Goal: Transaction & Acquisition: Purchase product/service

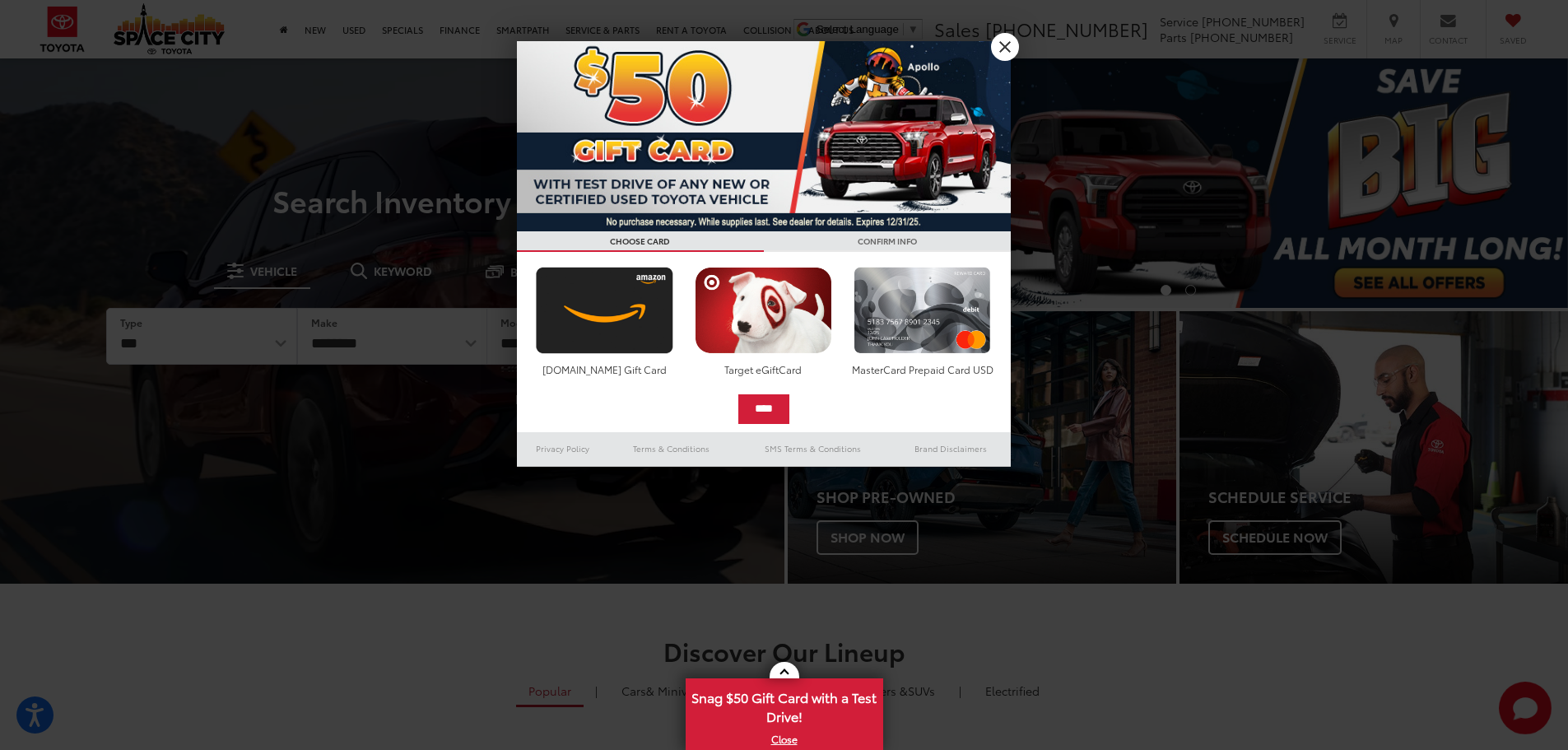
click at [470, 344] on div at bounding box center [784, 375] width 1568 height 750
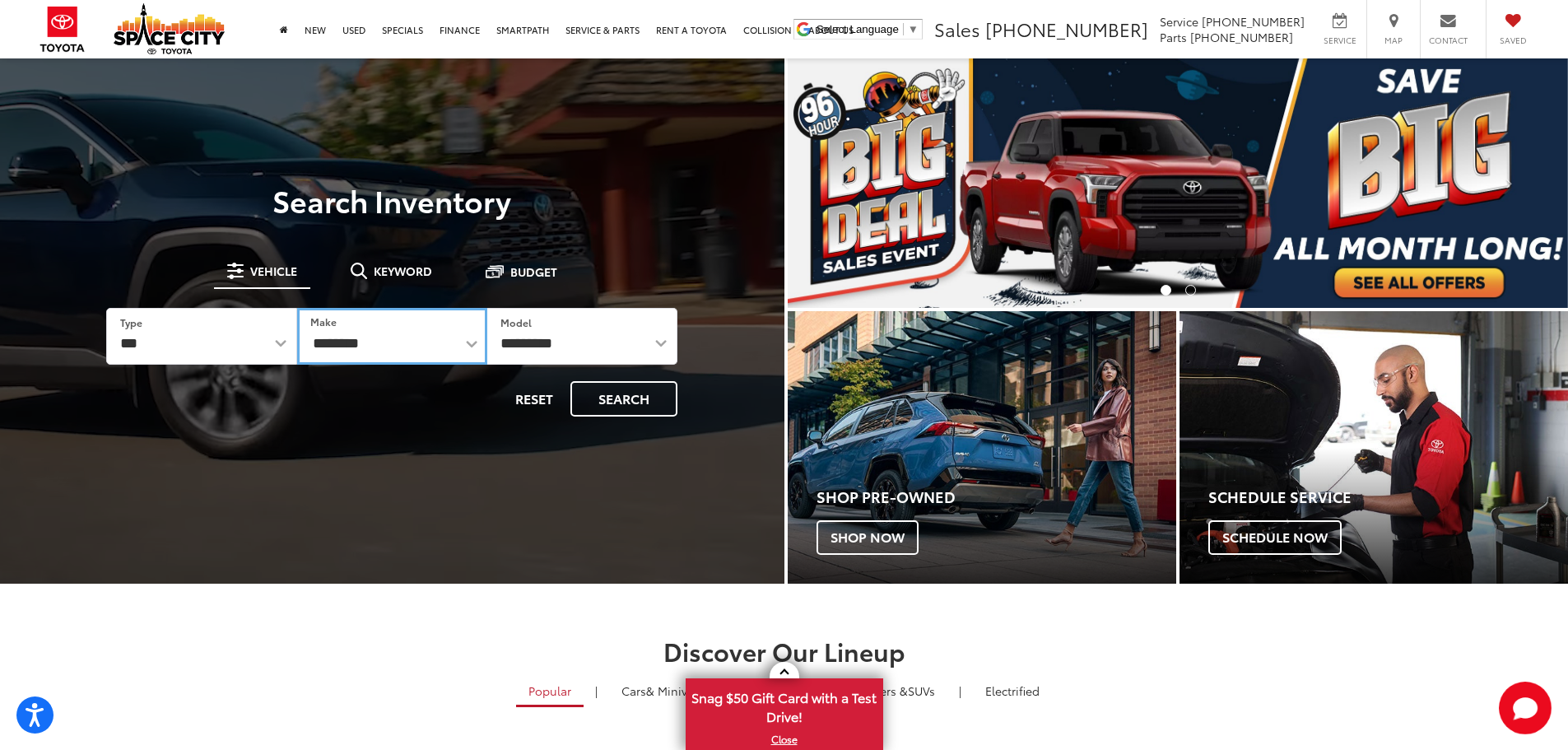
click at [470, 344] on select "**********" at bounding box center [392, 336] width 190 height 57
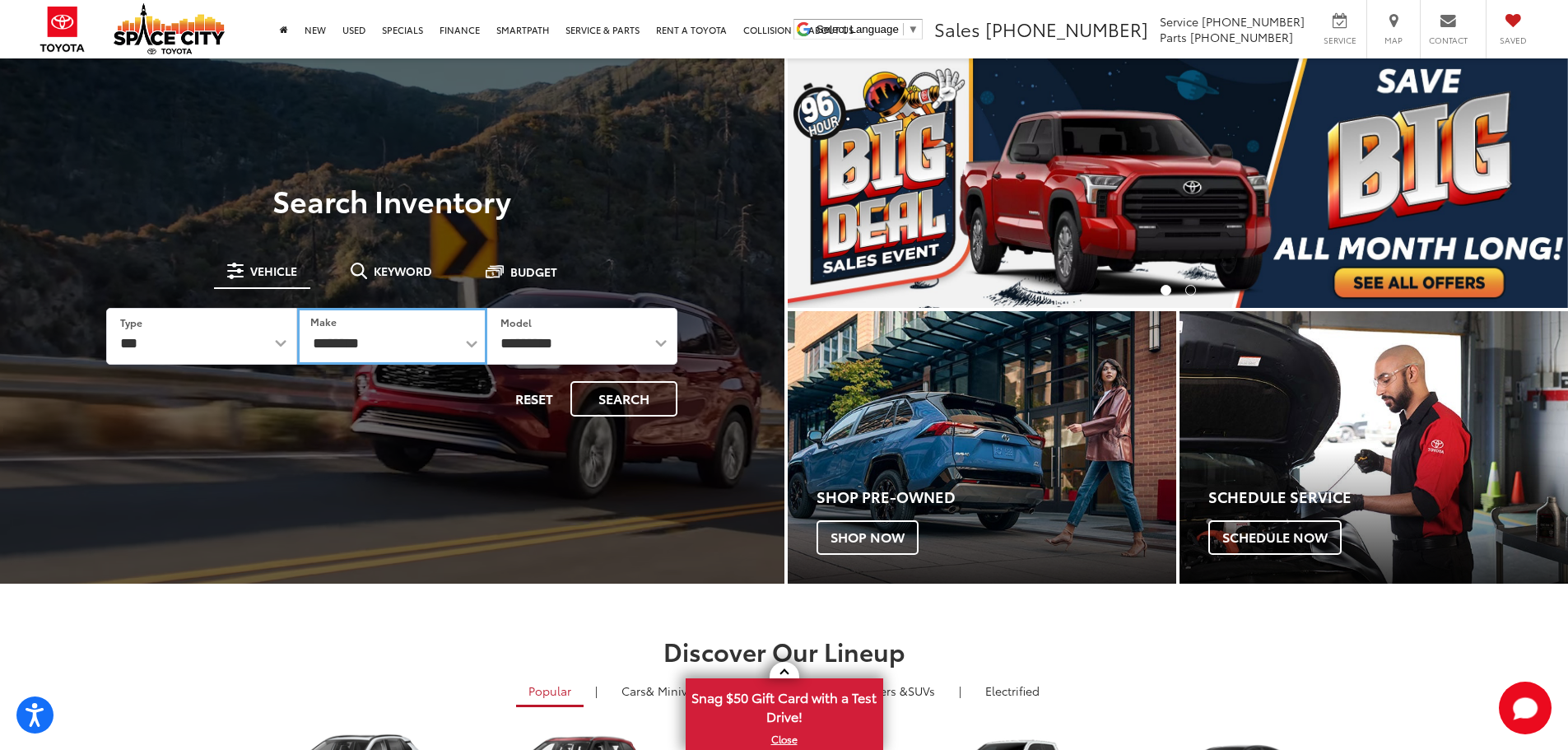
click at [470, 344] on select "**********" at bounding box center [392, 336] width 190 height 57
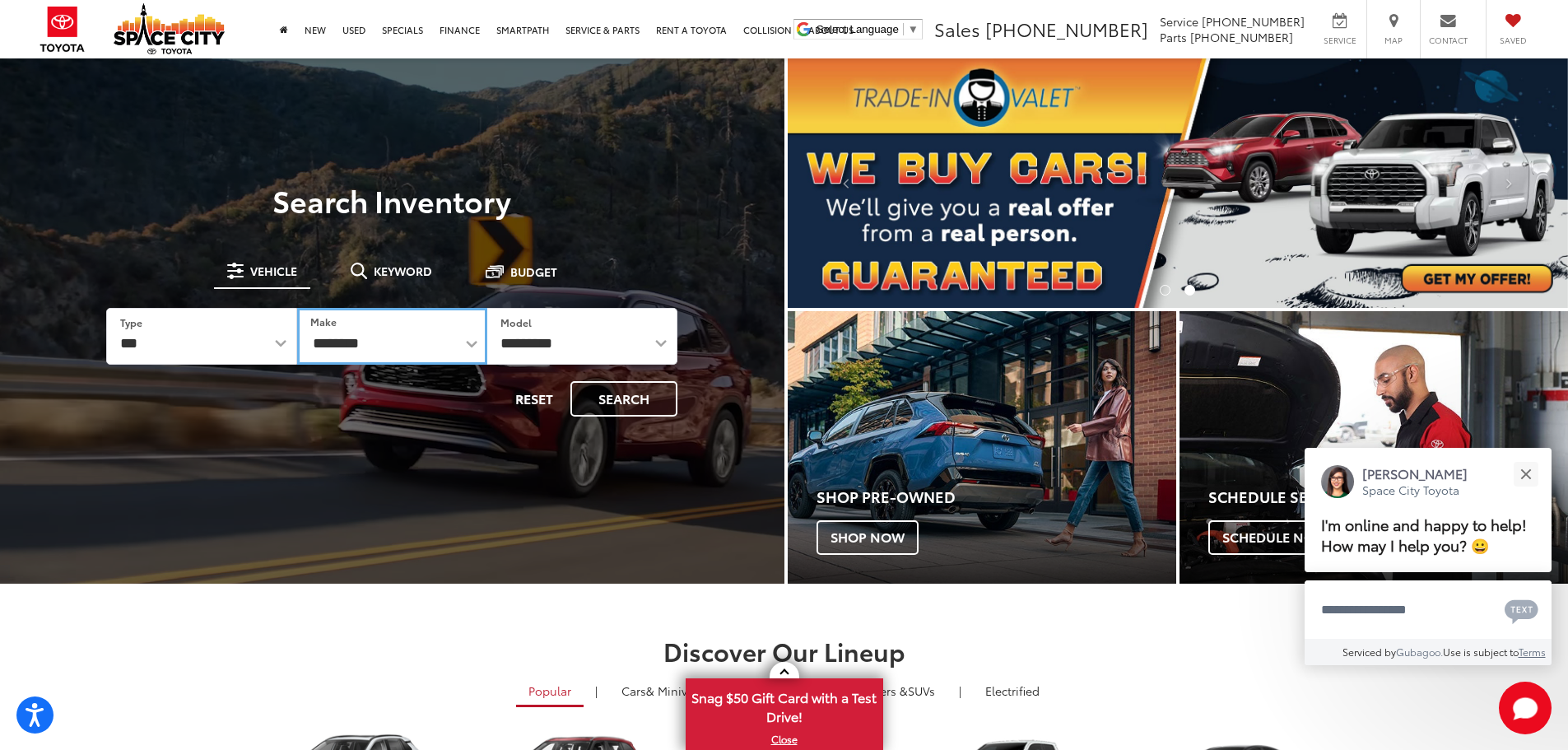
click at [469, 345] on select "**********" at bounding box center [392, 336] width 190 height 57
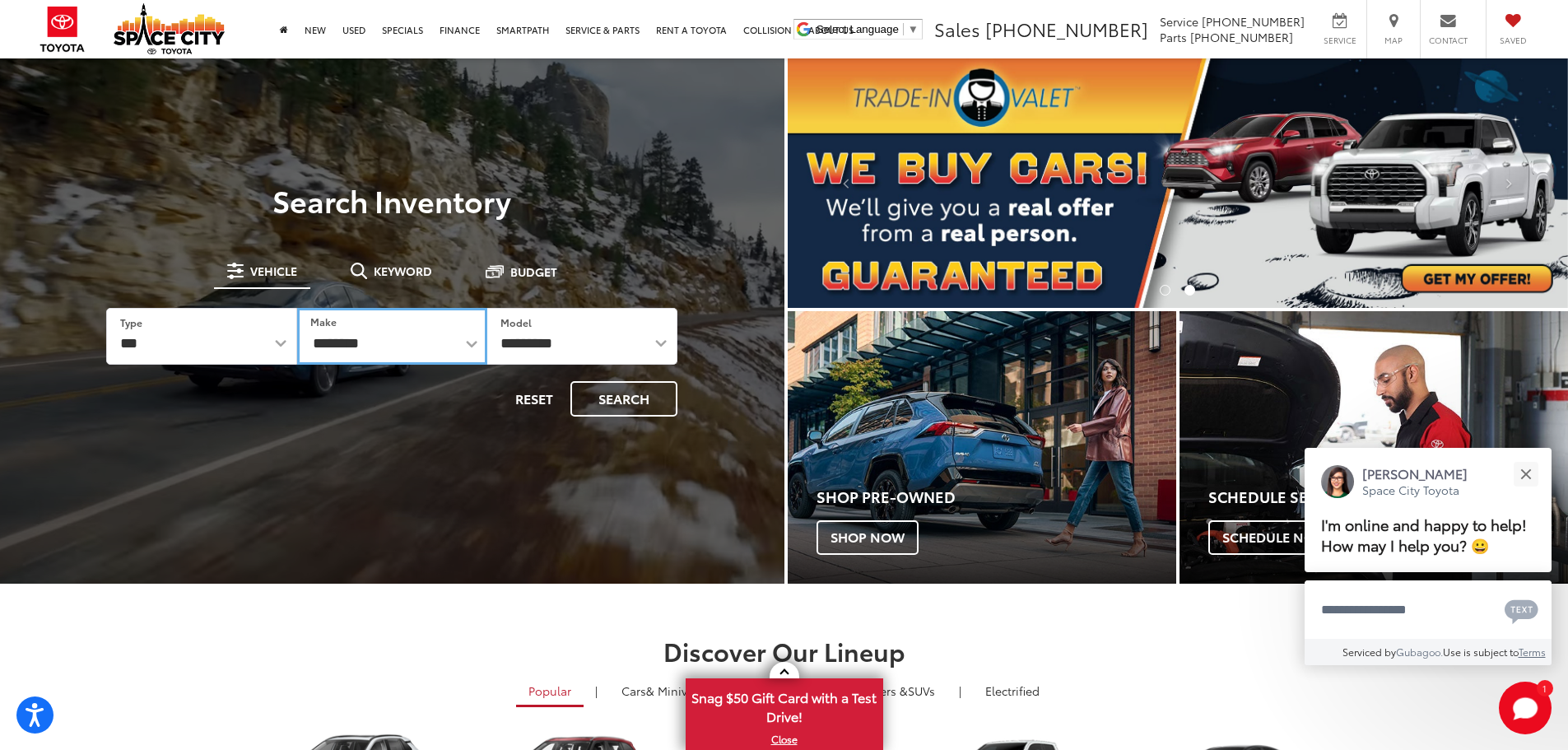
select select "****"
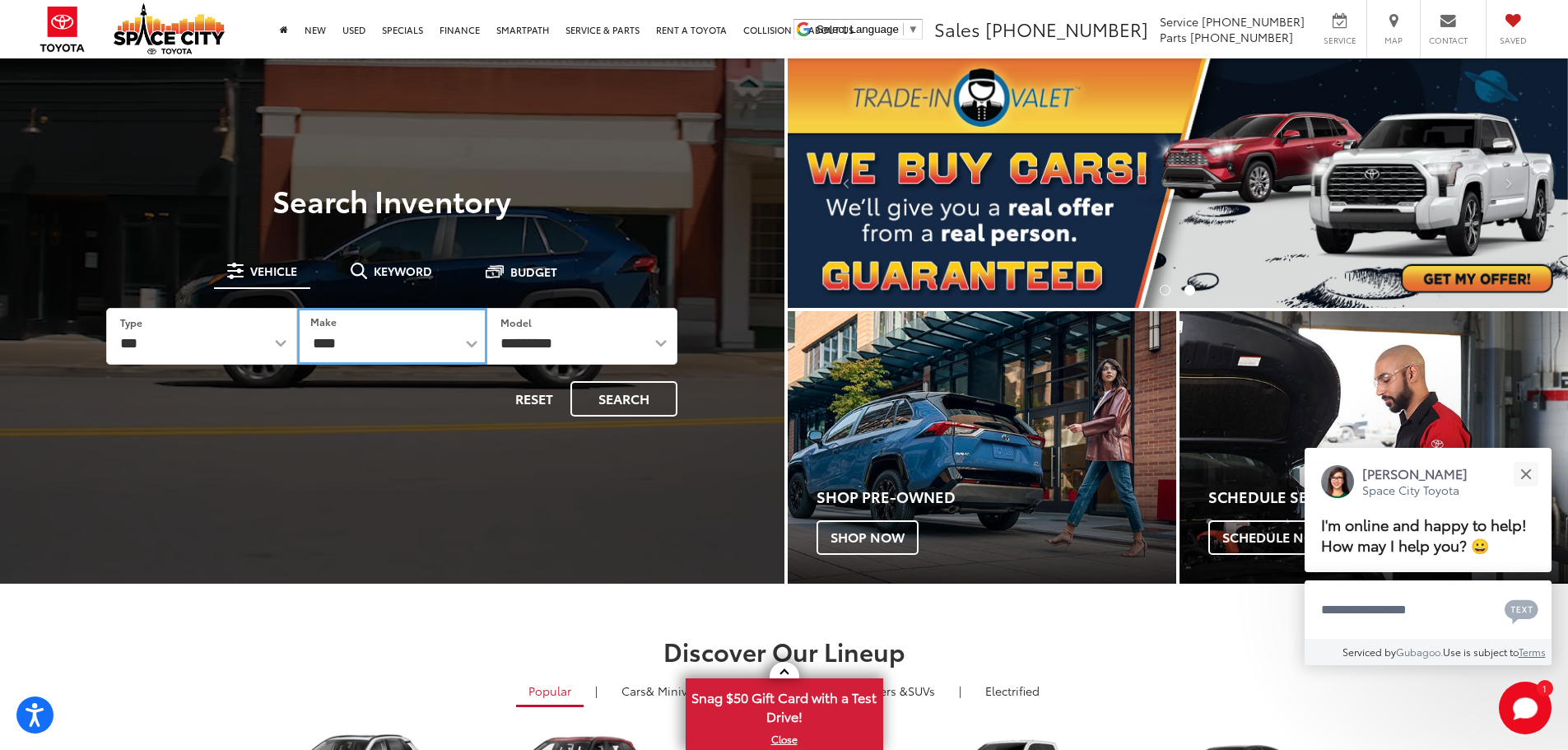
click at [297, 308] on select "**********" at bounding box center [392, 336] width 190 height 57
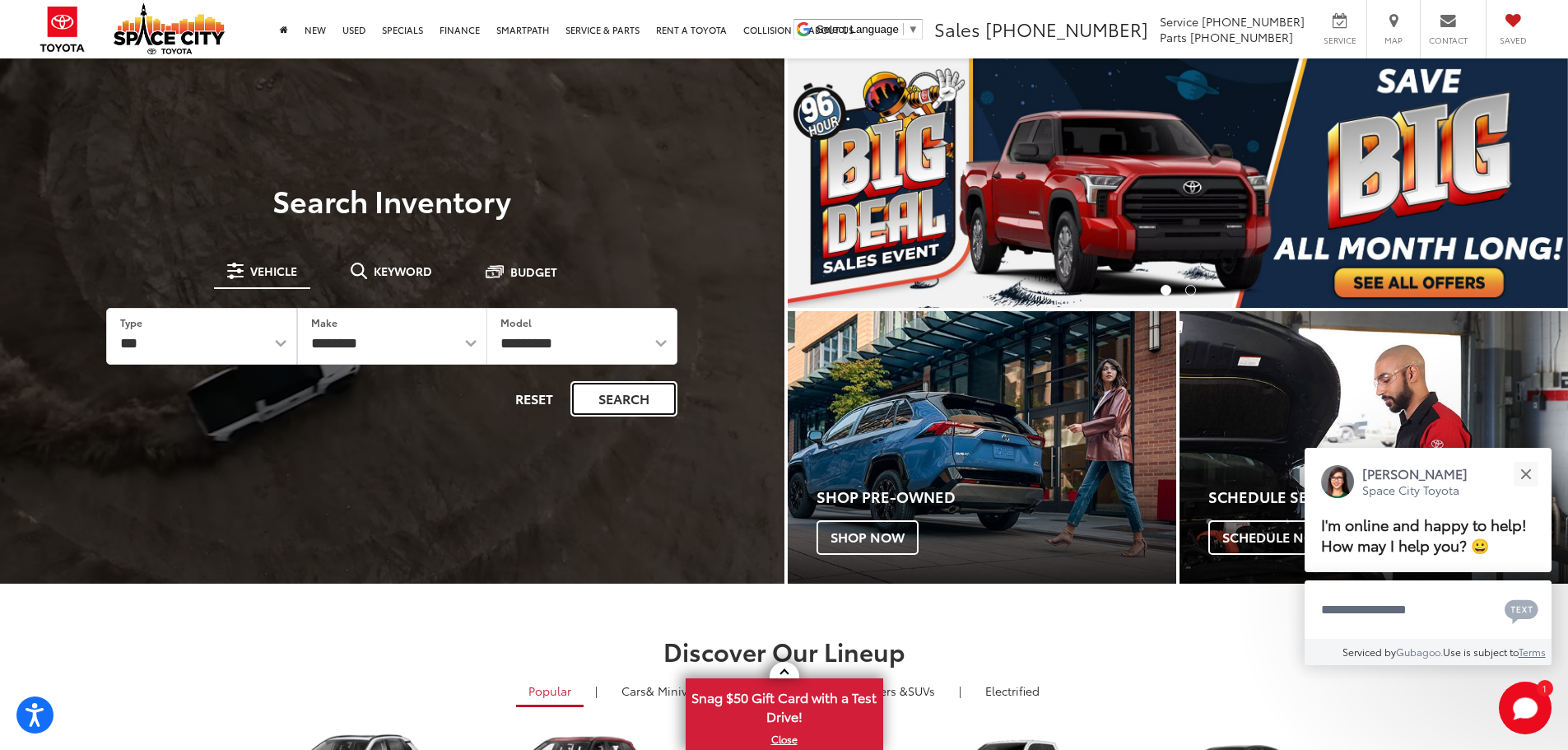
click at [621, 405] on button "Search" at bounding box center [623, 398] width 107 height 35
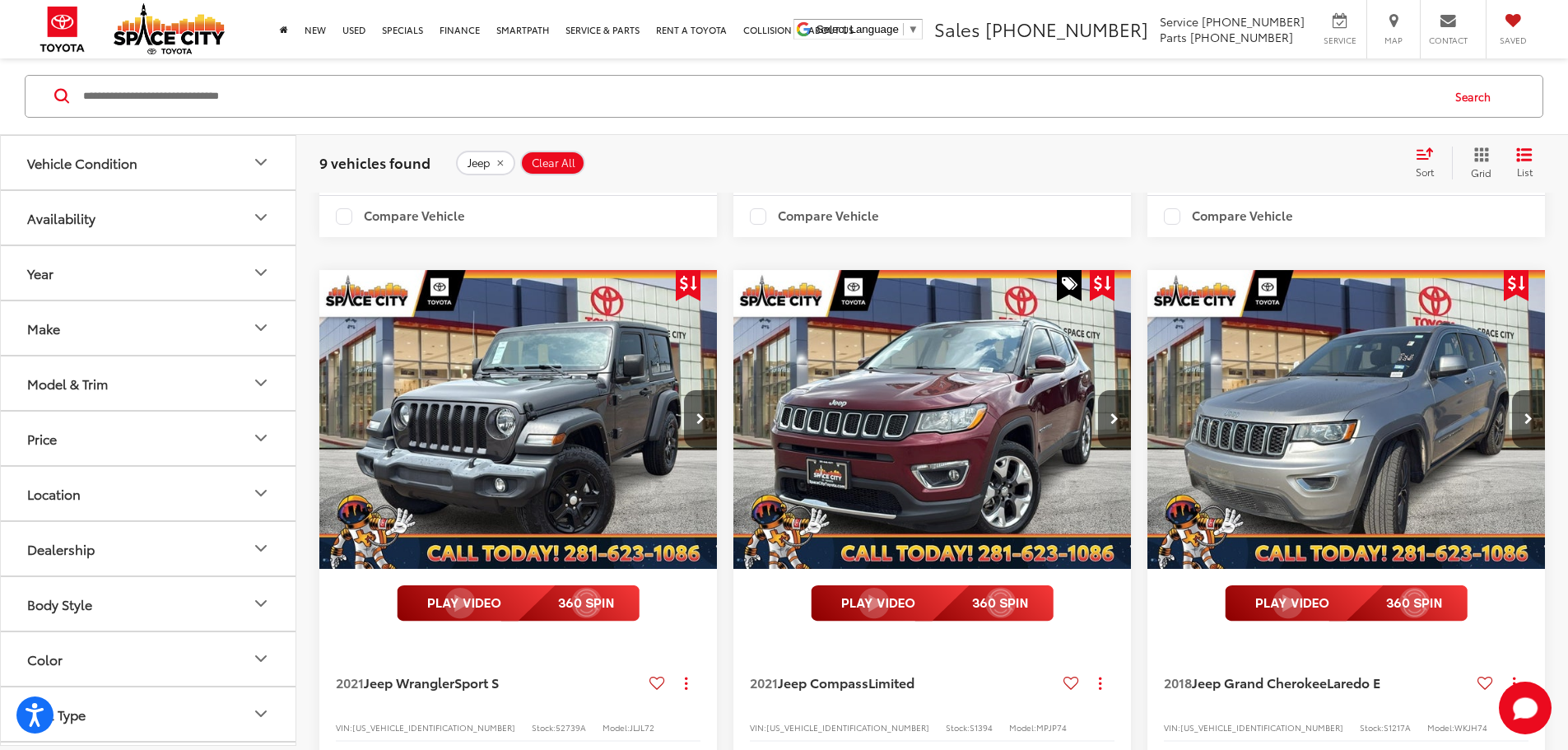
scroll to position [1231, 0]
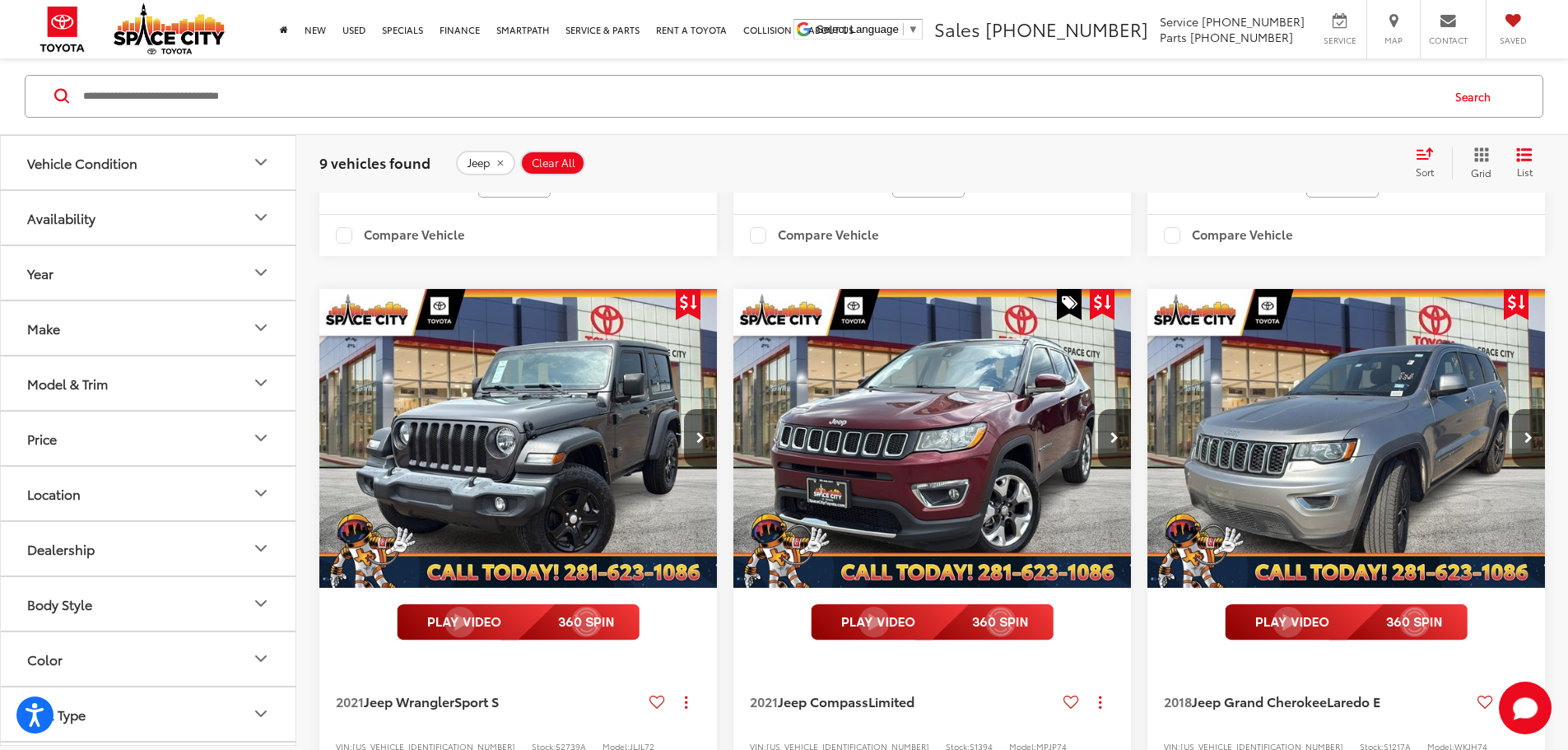
click at [1147, 423] on img "2018 Jeep Grand Cherokee Laredo E 0" at bounding box center [1347, 438] width 400 height 300
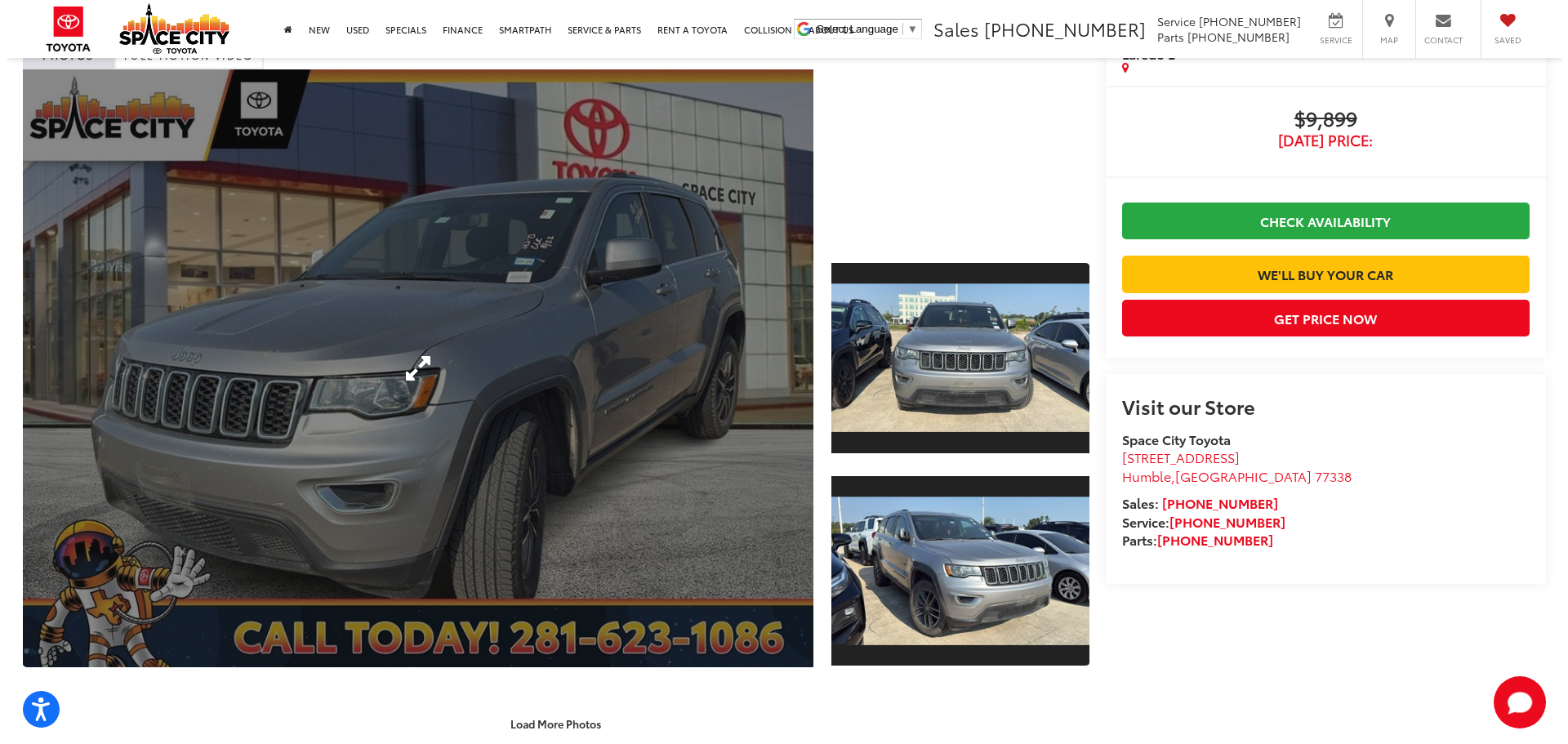
scroll to position [81, 0]
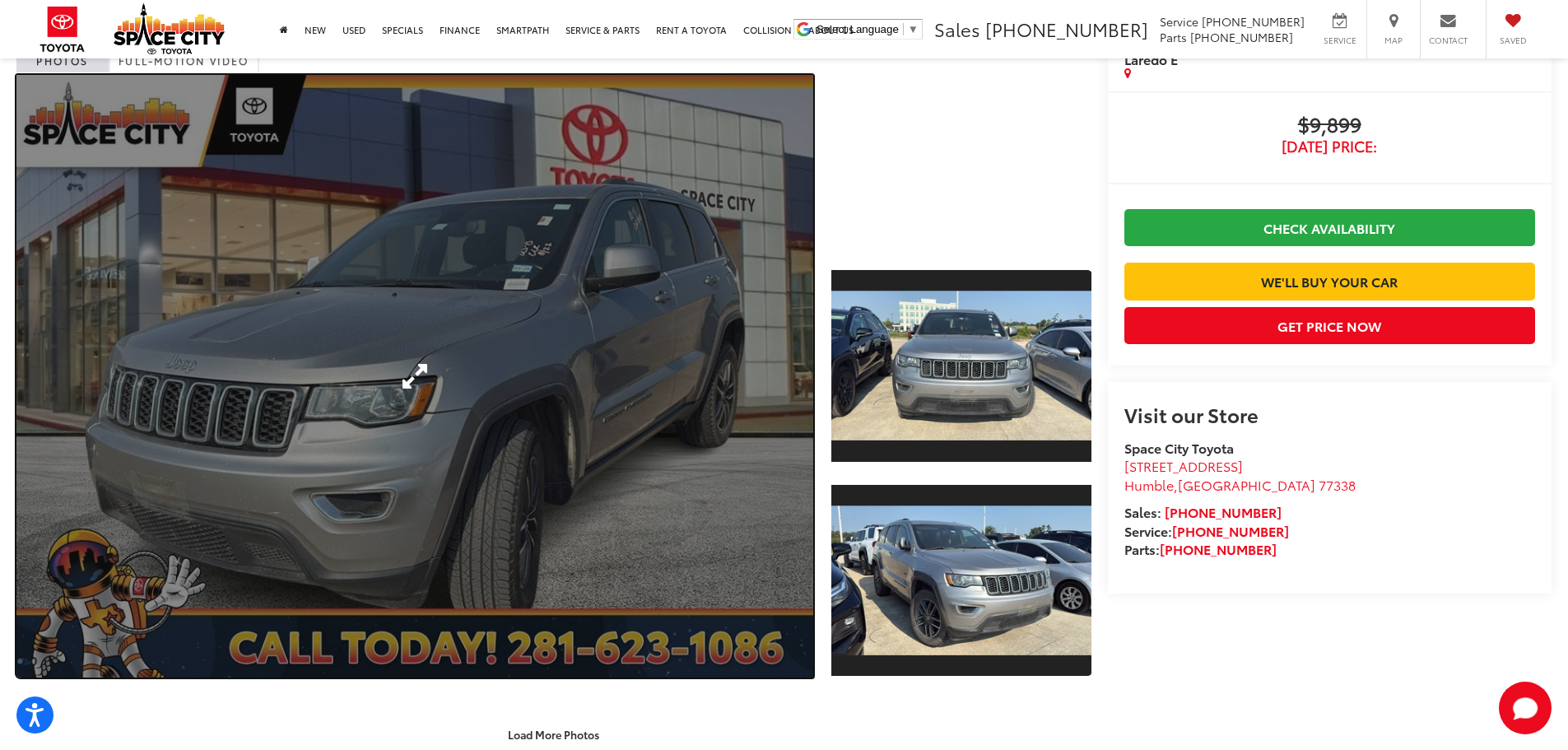
click at [601, 375] on link "Expand Photo 0" at bounding box center [415, 376] width 797 height 602
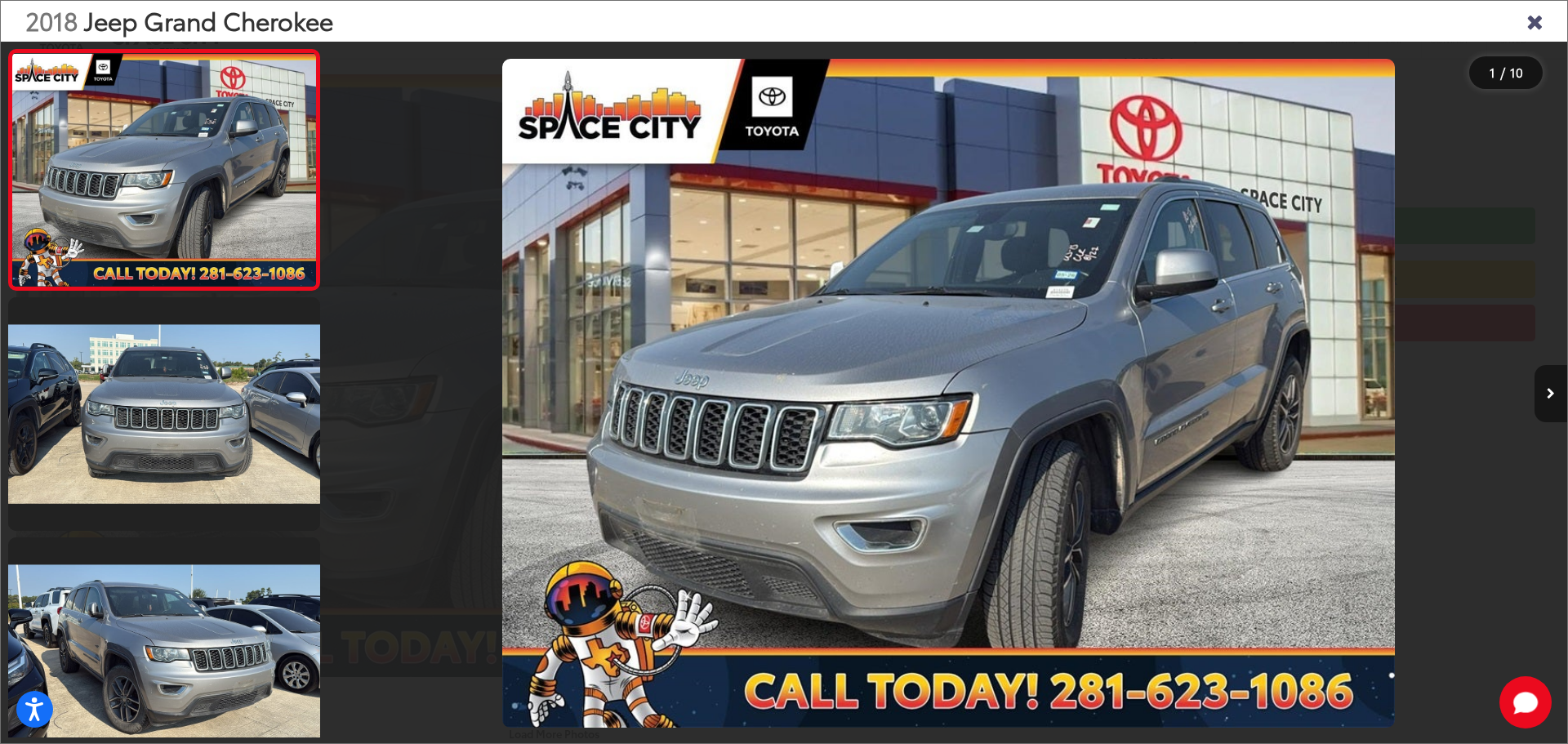
click at [1545, 380] on button "Next image" at bounding box center [1550, 393] width 33 height 57
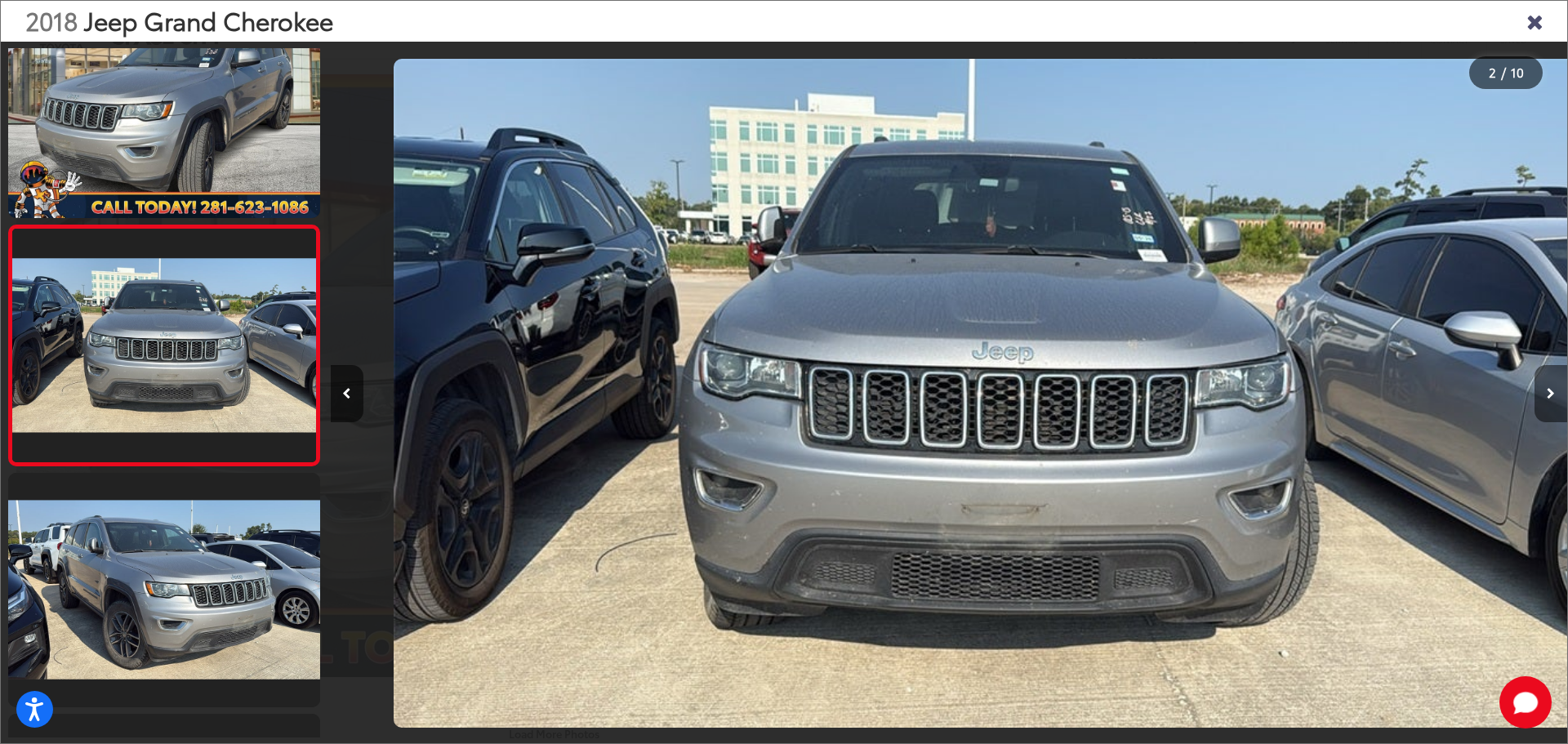
scroll to position [0, 1236]
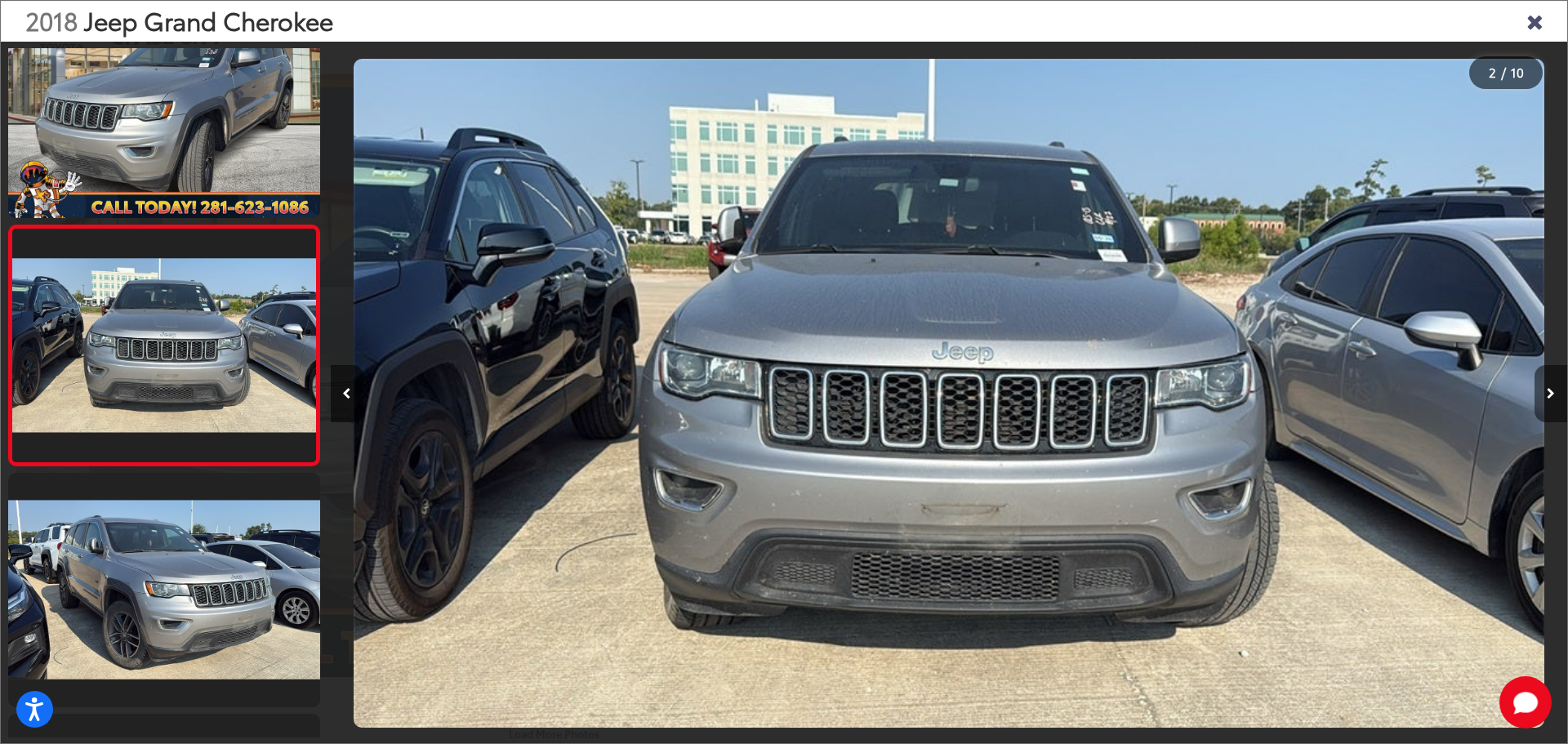
click at [1545, 380] on button "Next image" at bounding box center [1550, 393] width 33 height 57
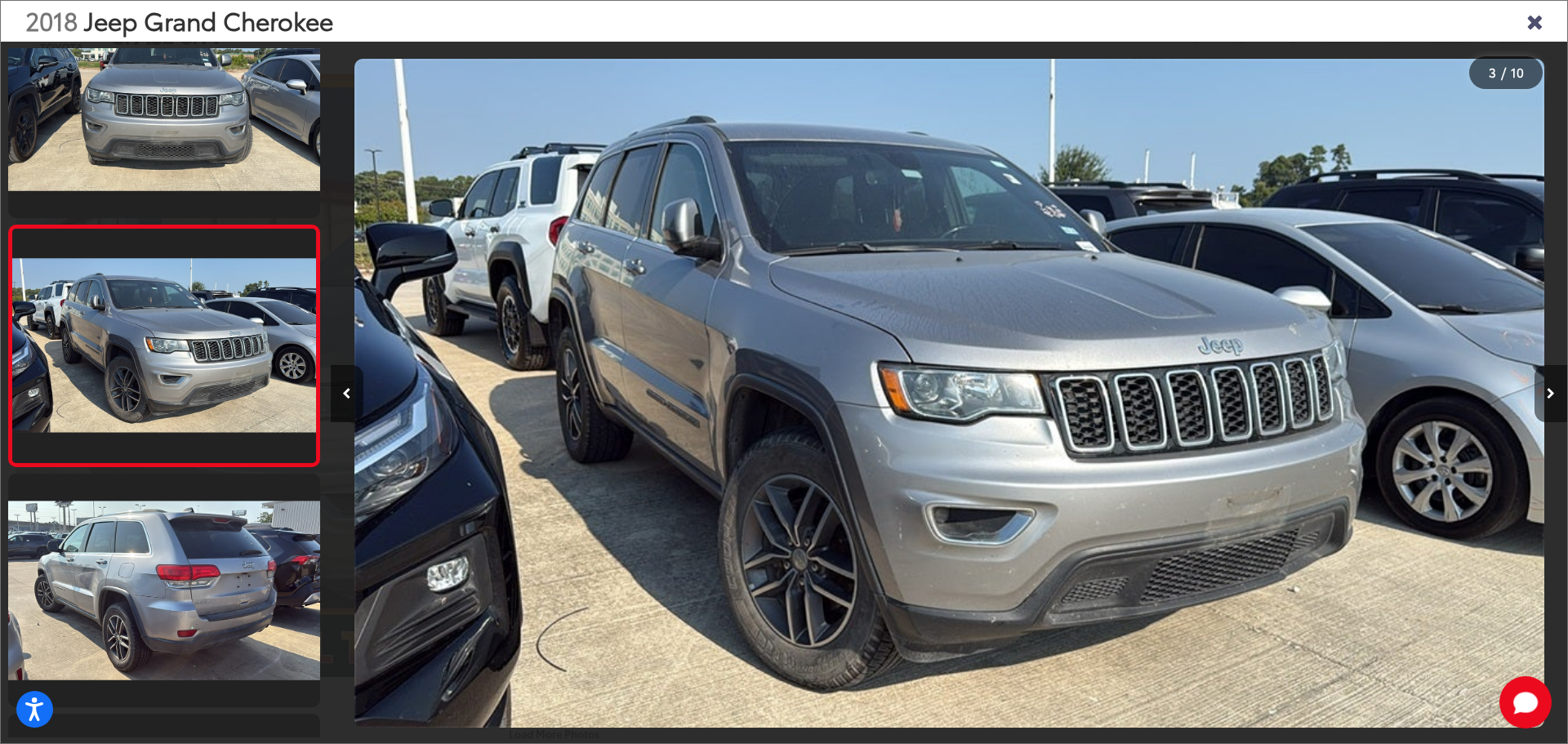
scroll to position [0, 2473]
click at [1545, 380] on button "Next image" at bounding box center [1550, 393] width 33 height 57
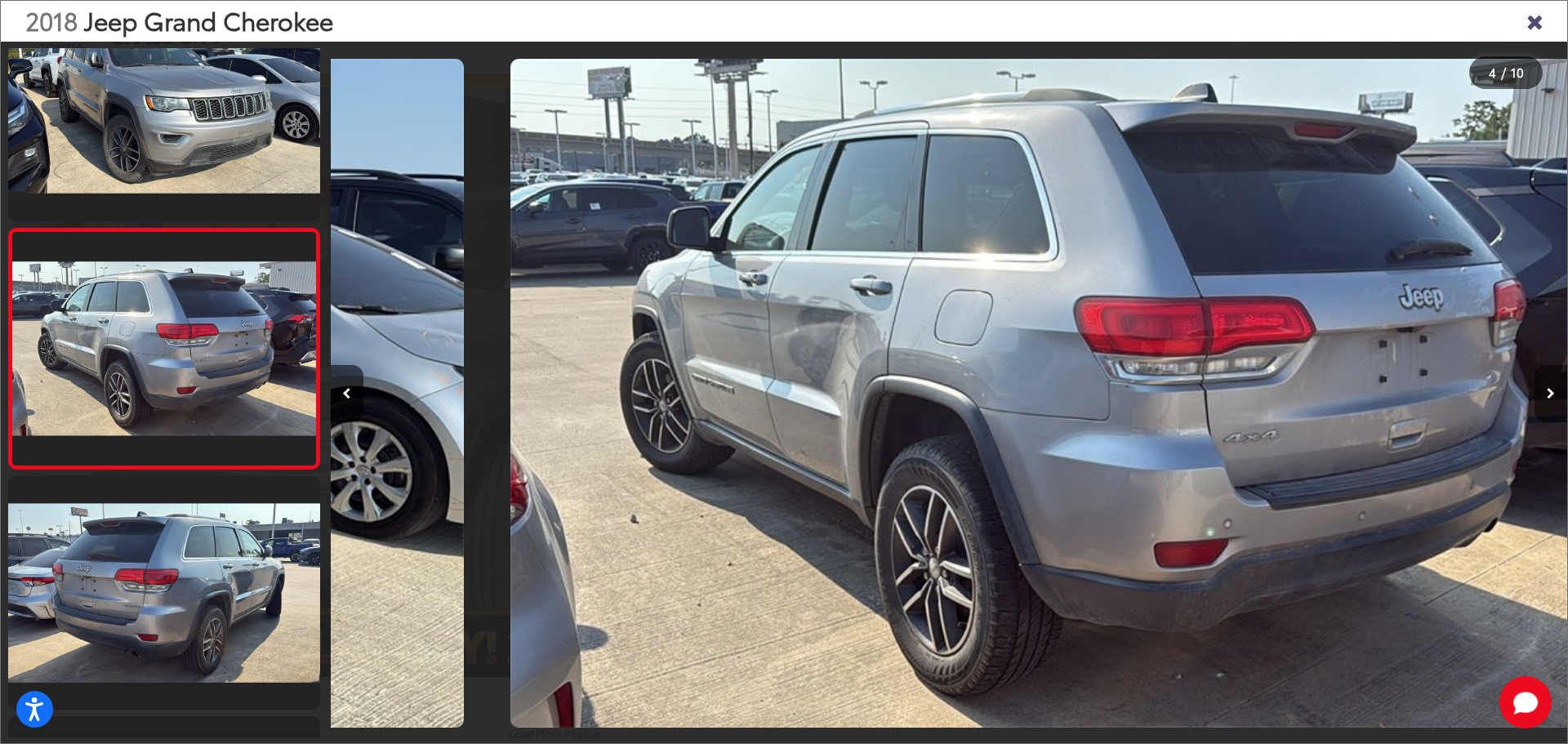
scroll to position [545, 0]
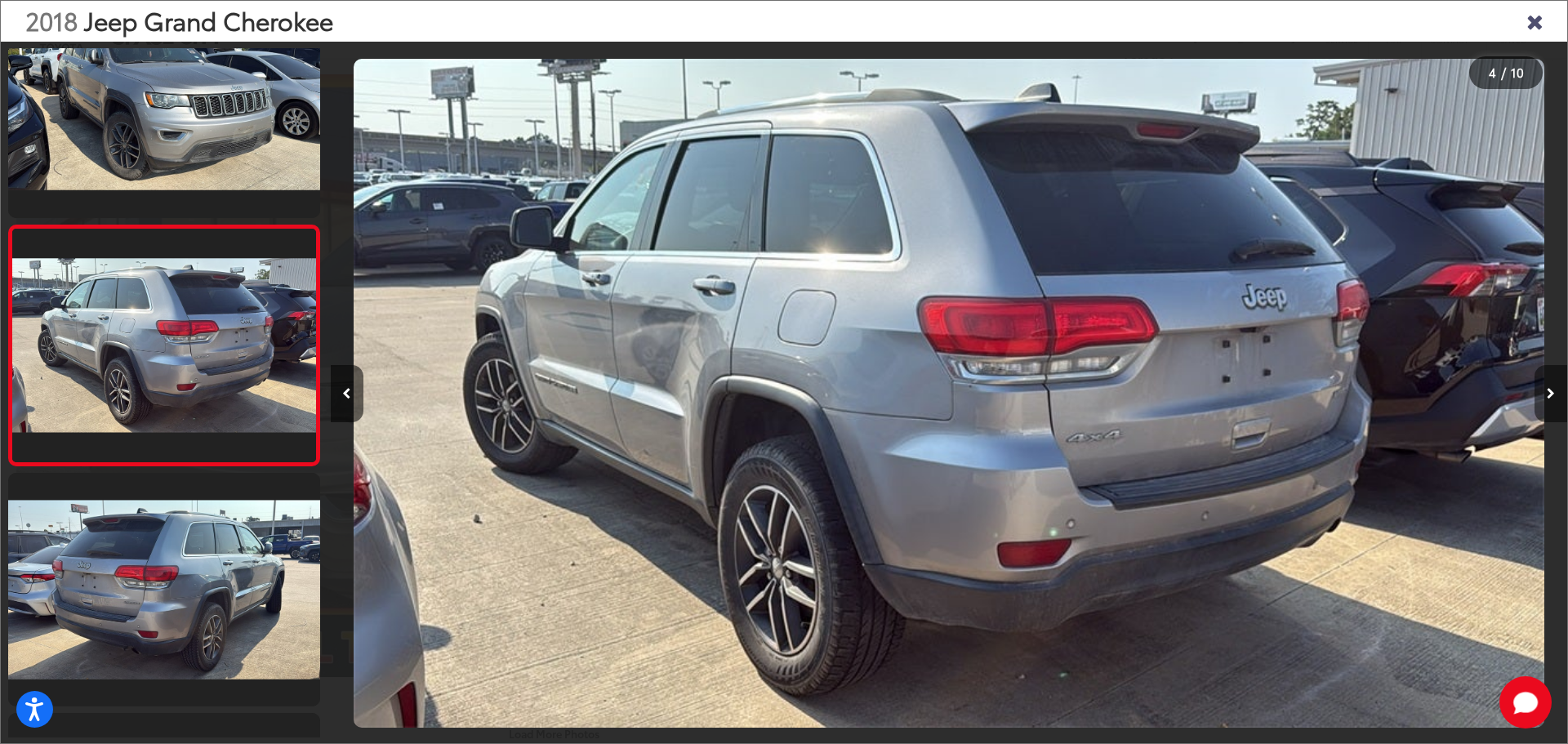
click at [1545, 380] on button "Next image" at bounding box center [1550, 393] width 33 height 57
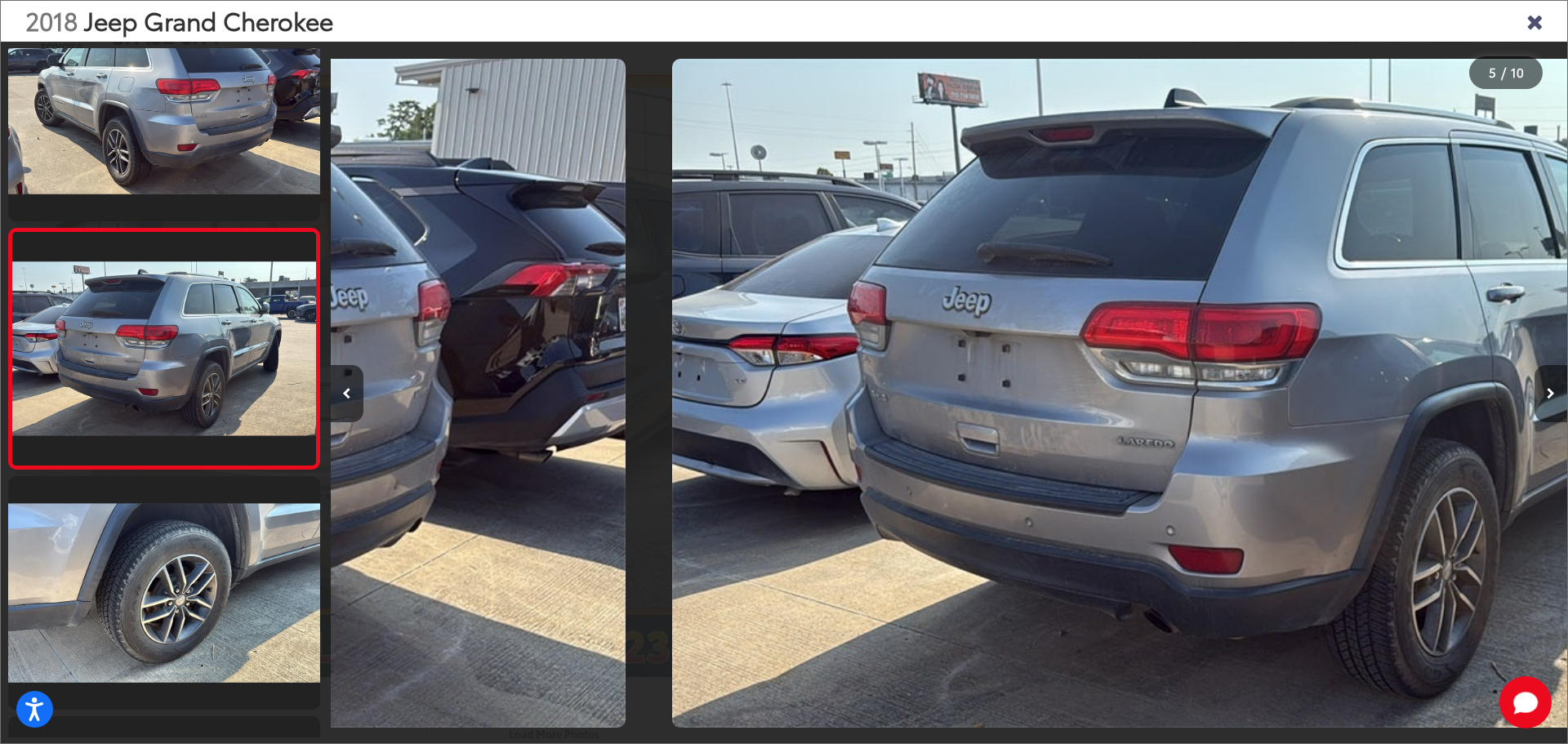
scroll to position [786, 0]
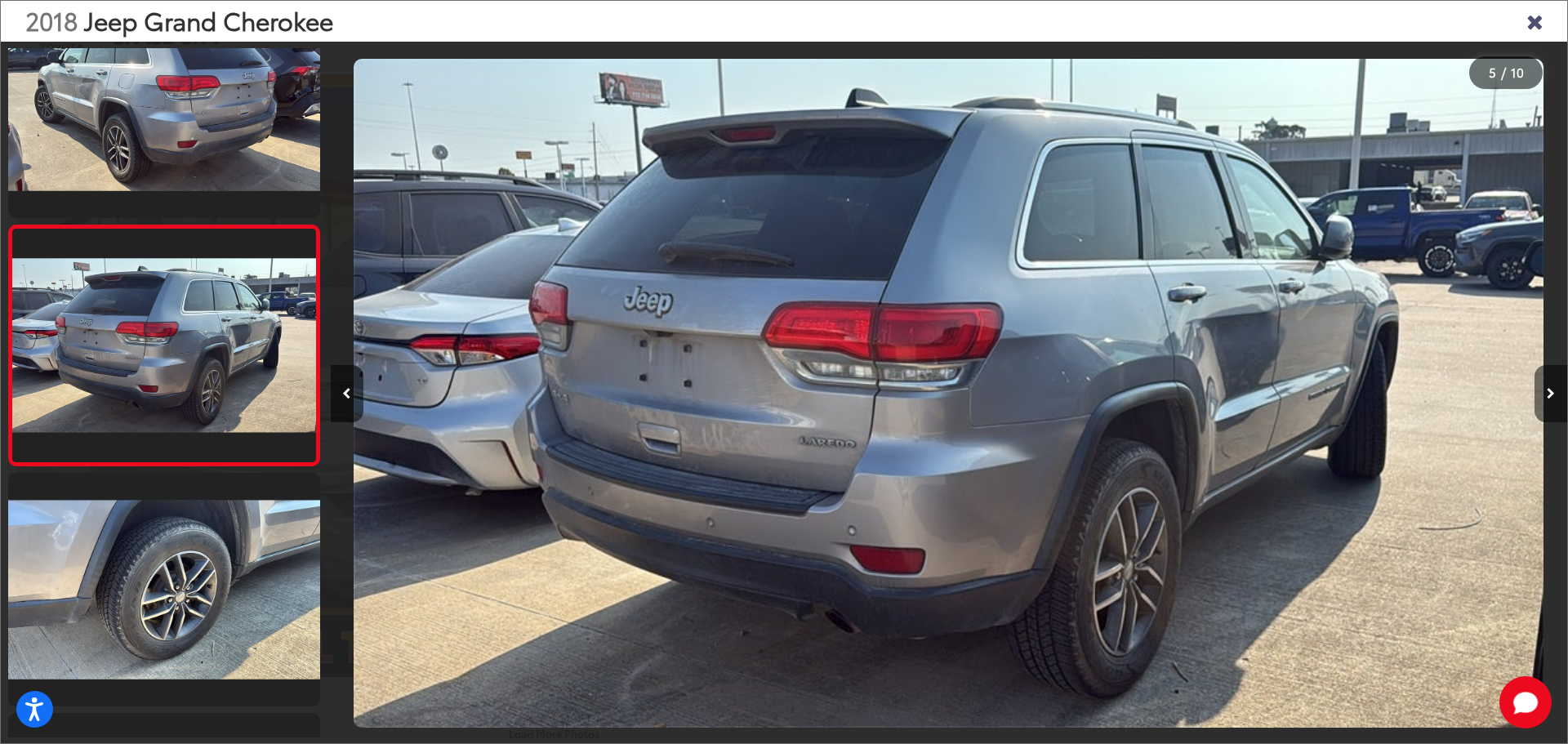
click at [1545, 380] on button "Next image" at bounding box center [1550, 393] width 33 height 57
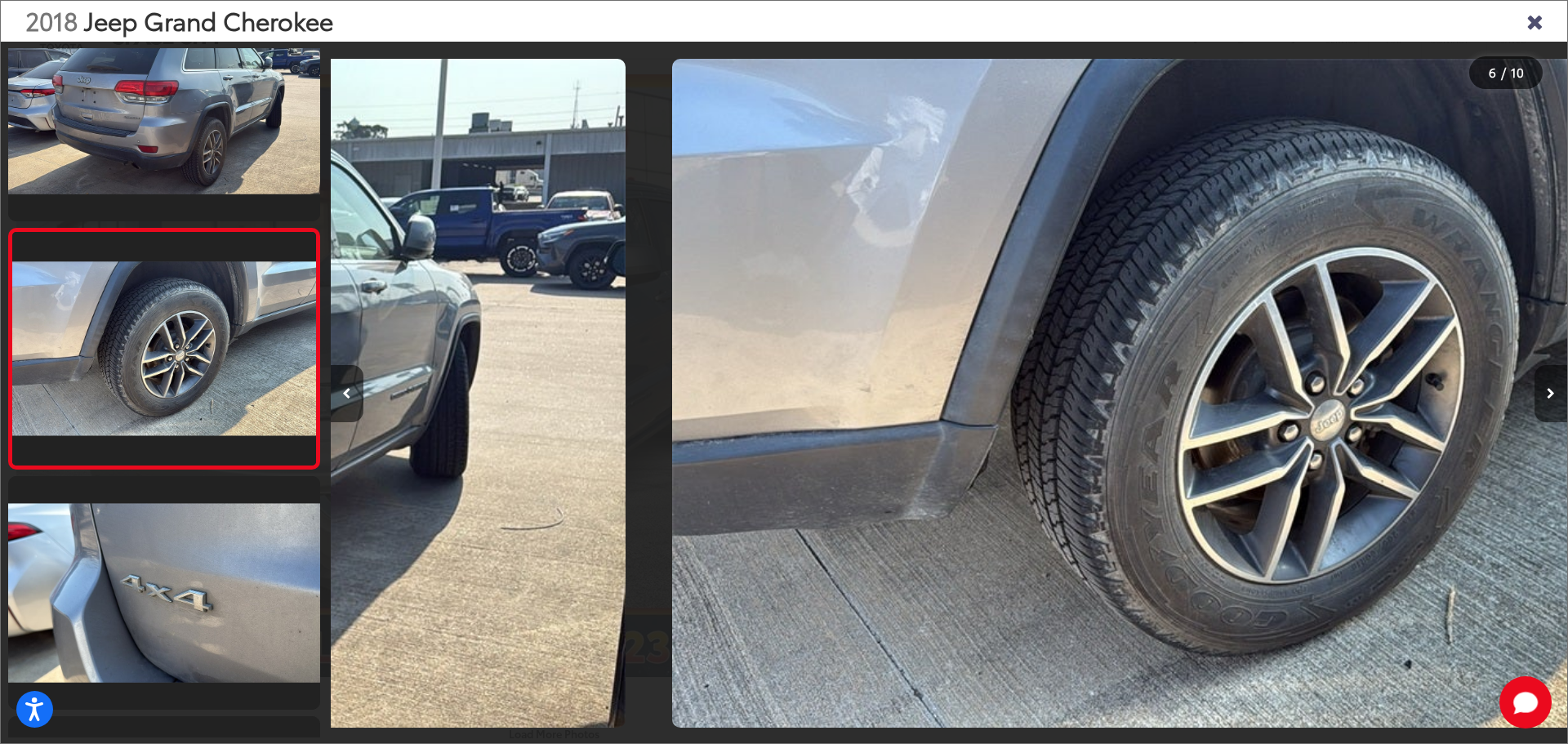
scroll to position [1025, 0]
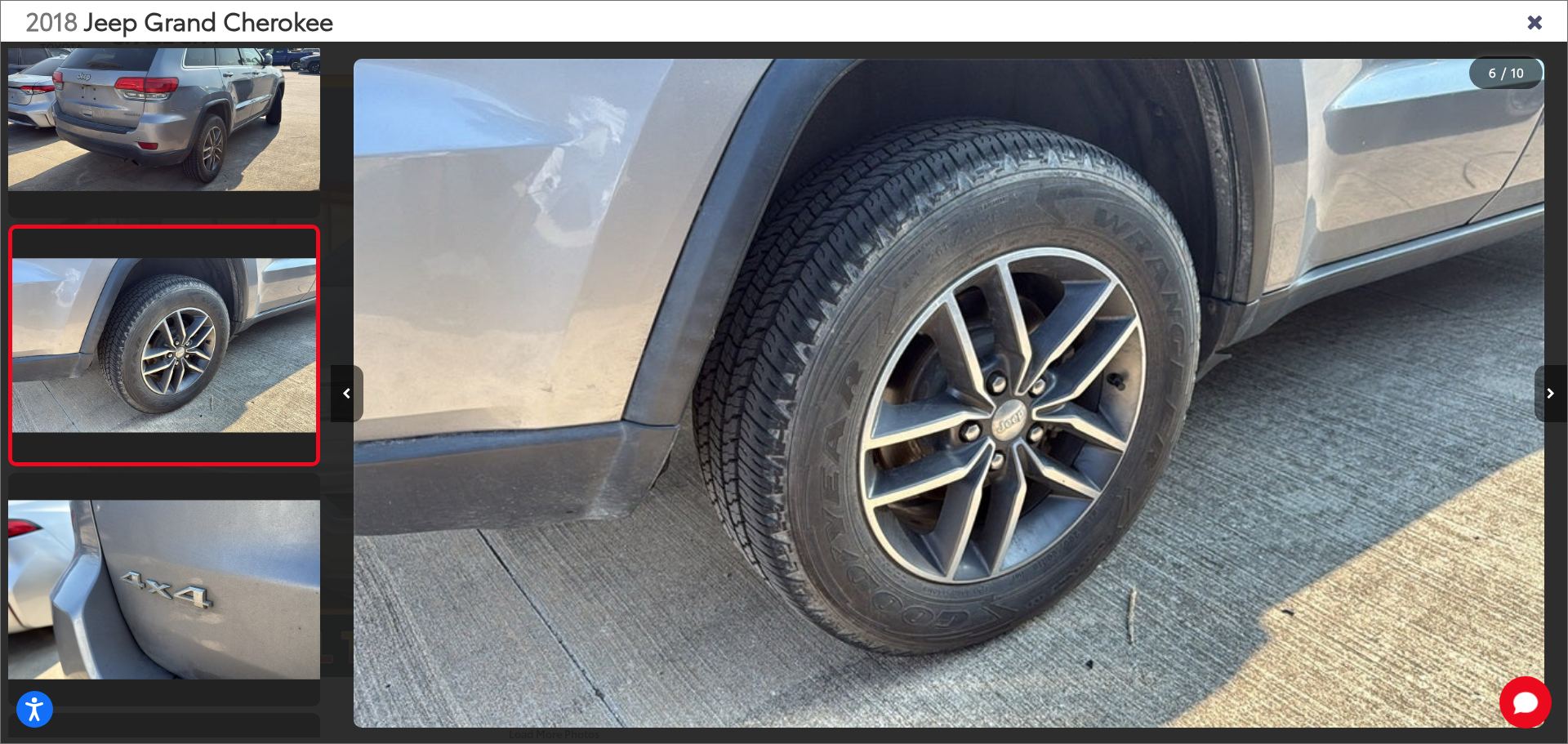
click at [1545, 380] on button "Next image" at bounding box center [1550, 393] width 33 height 57
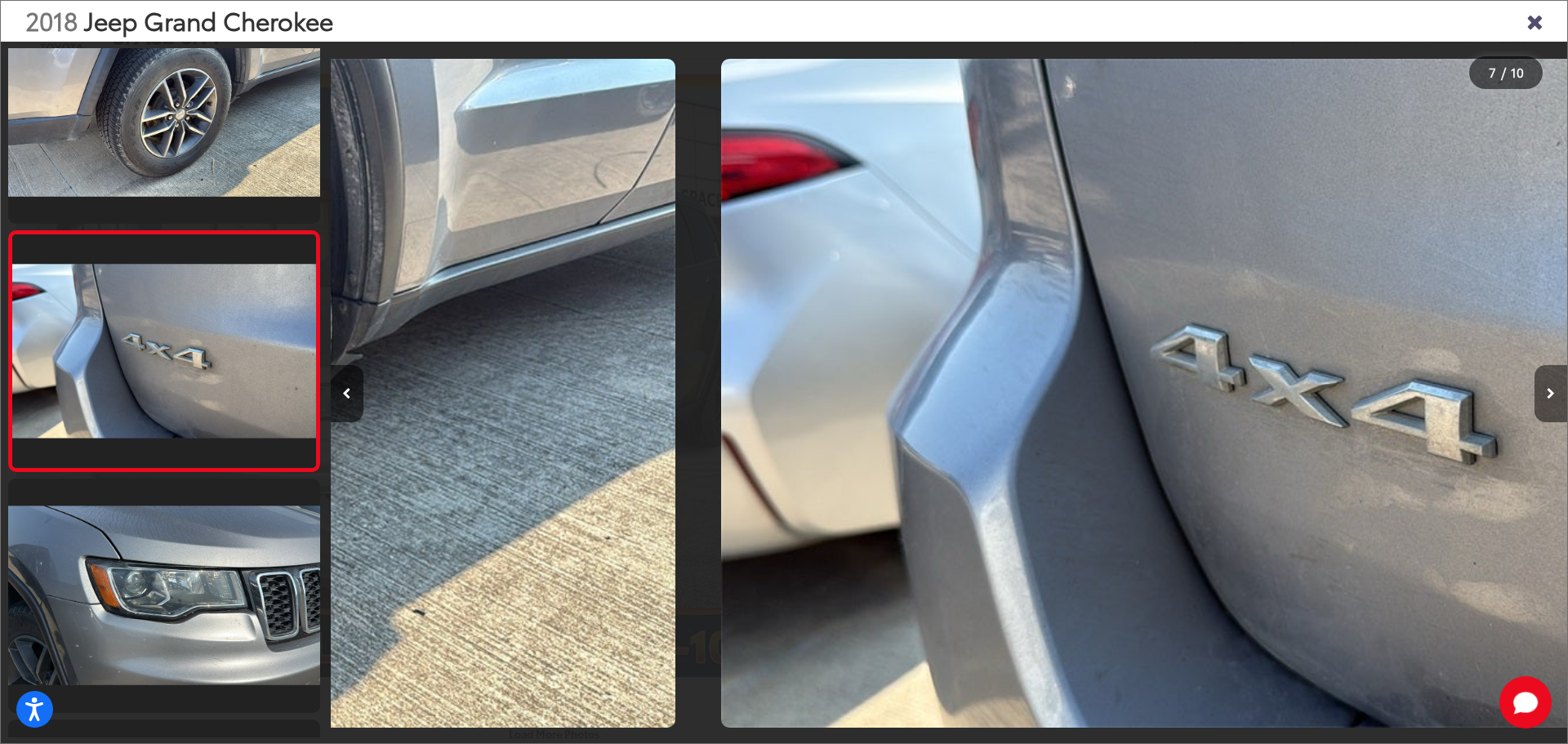
scroll to position [1265, 0]
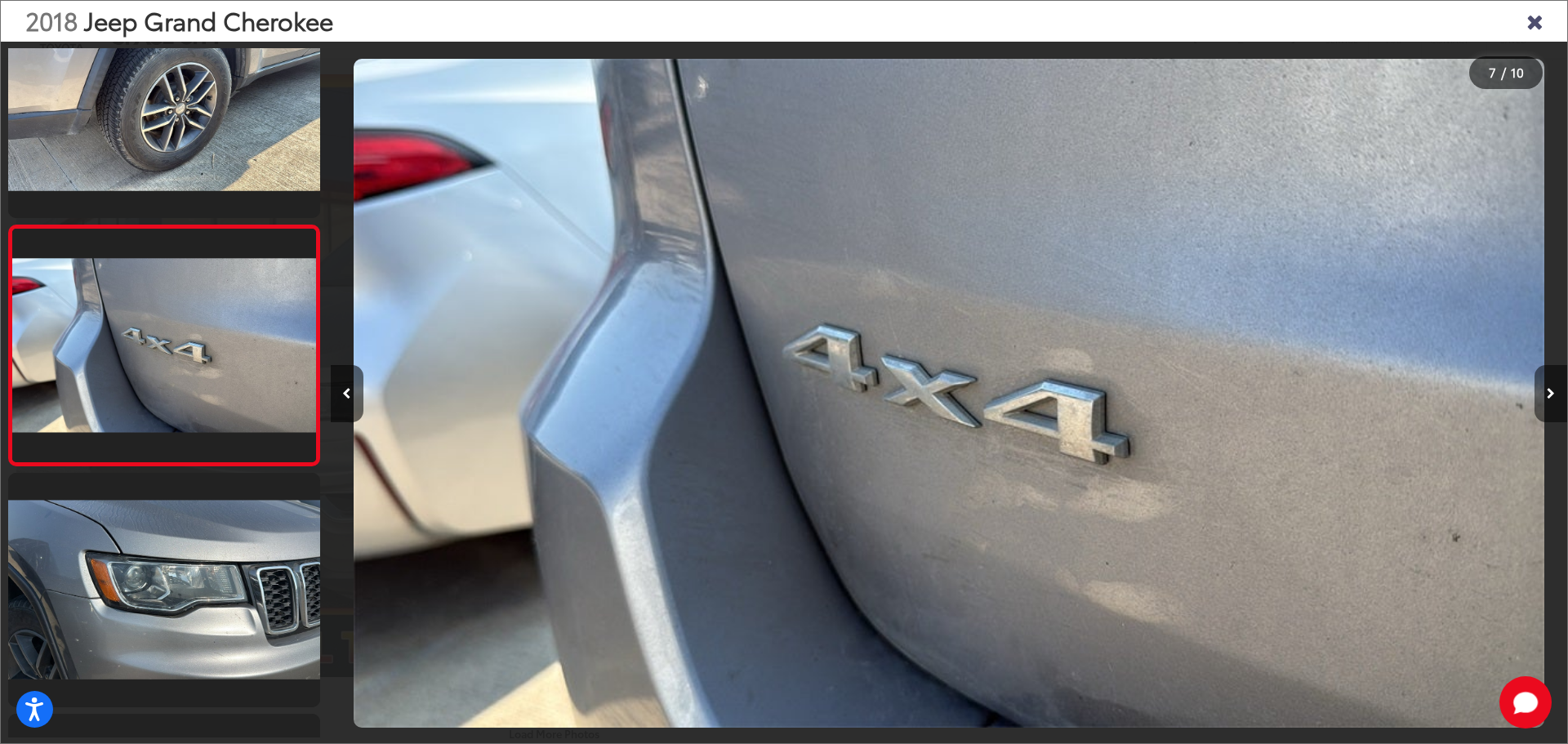
click at [1545, 380] on button "Next image" at bounding box center [1550, 393] width 33 height 57
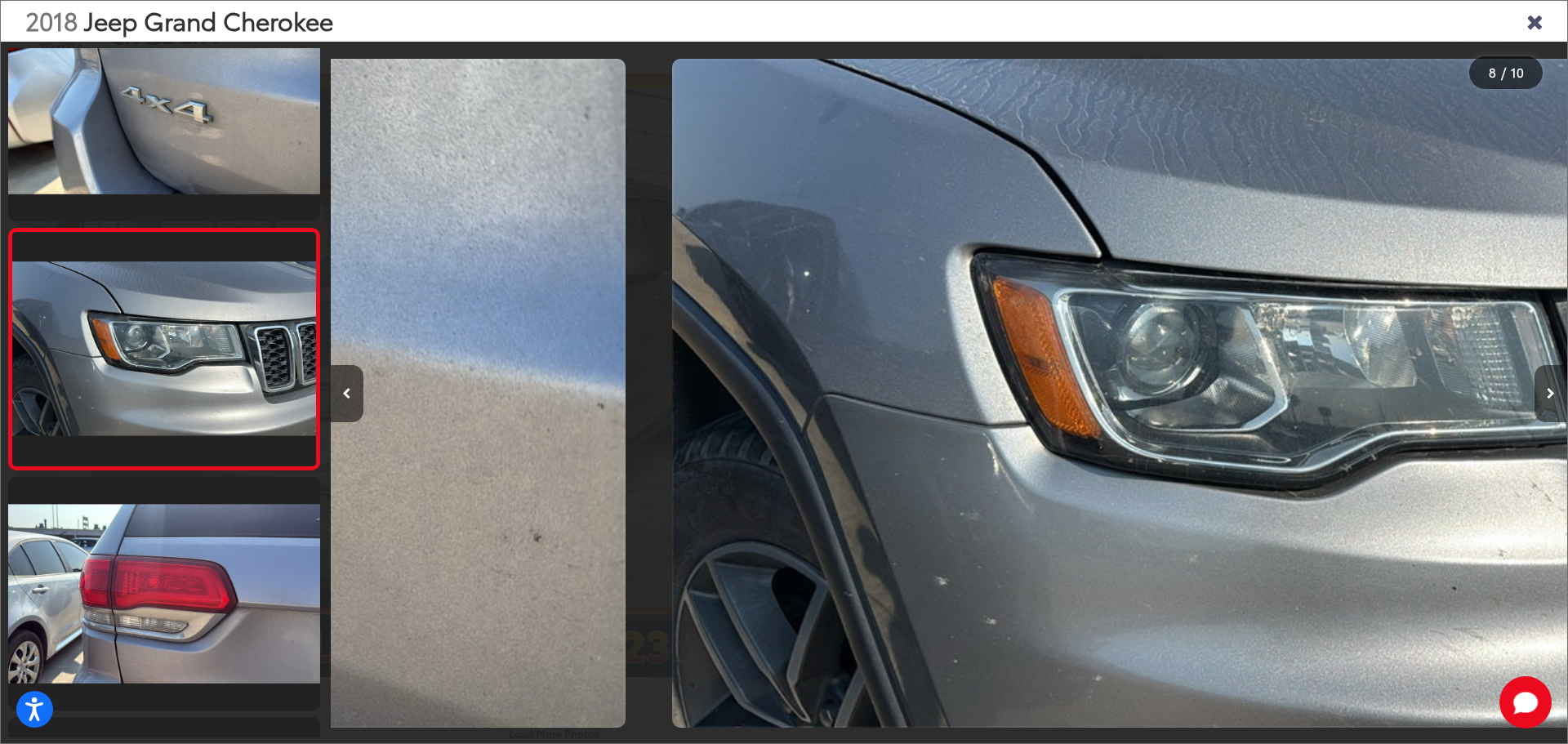
scroll to position [1505, 0]
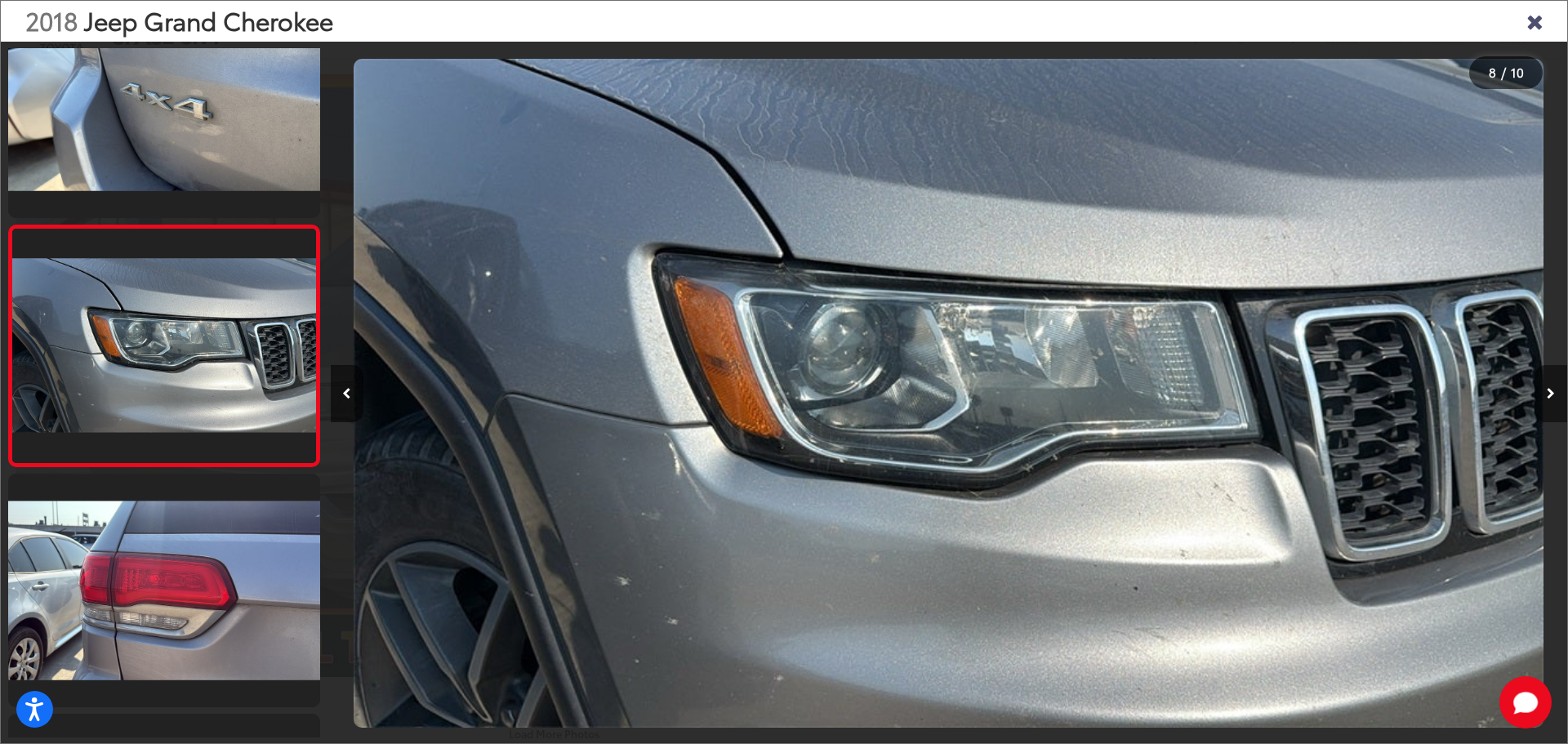
click at [1545, 380] on button "Next image" at bounding box center [1550, 393] width 33 height 57
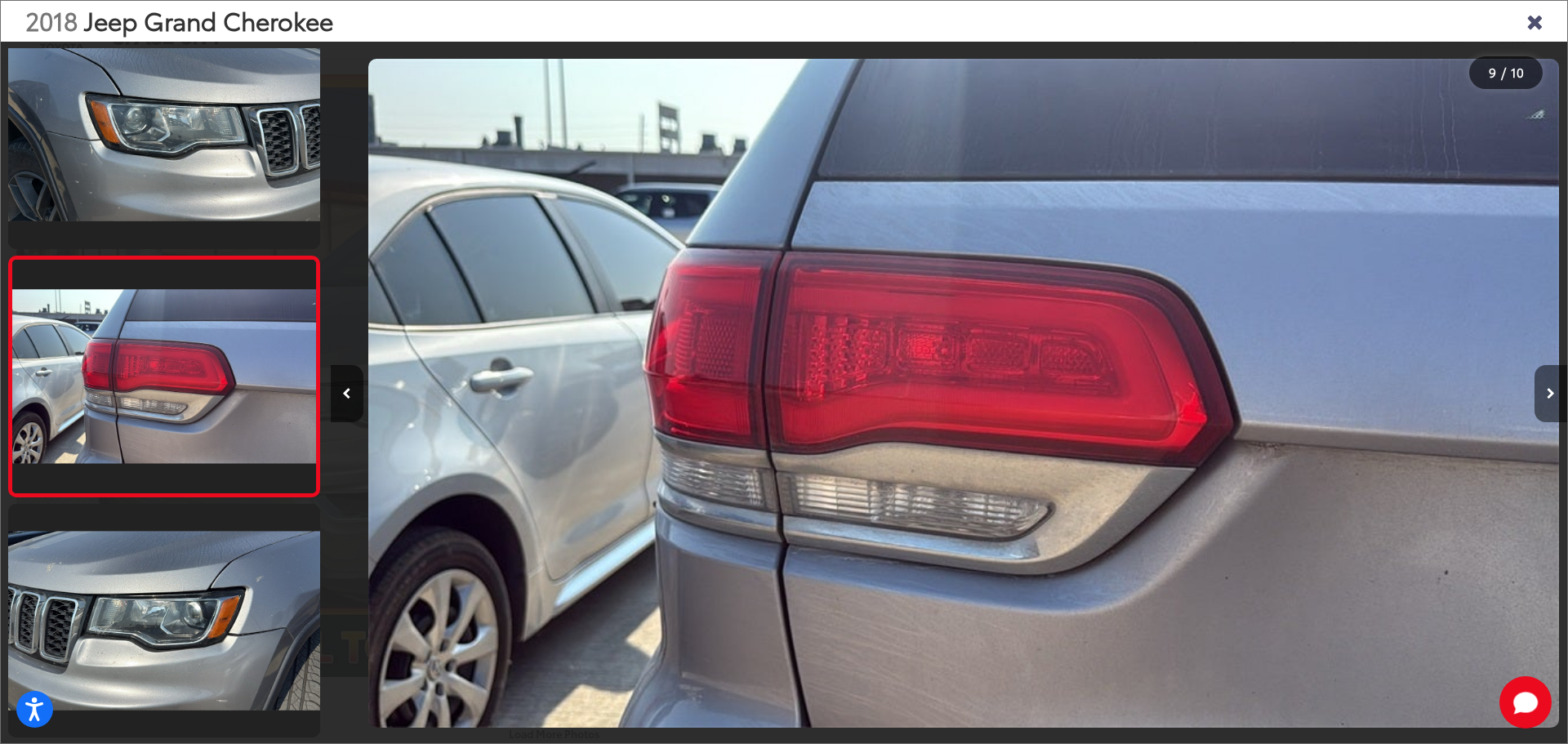
scroll to position [0, 0]
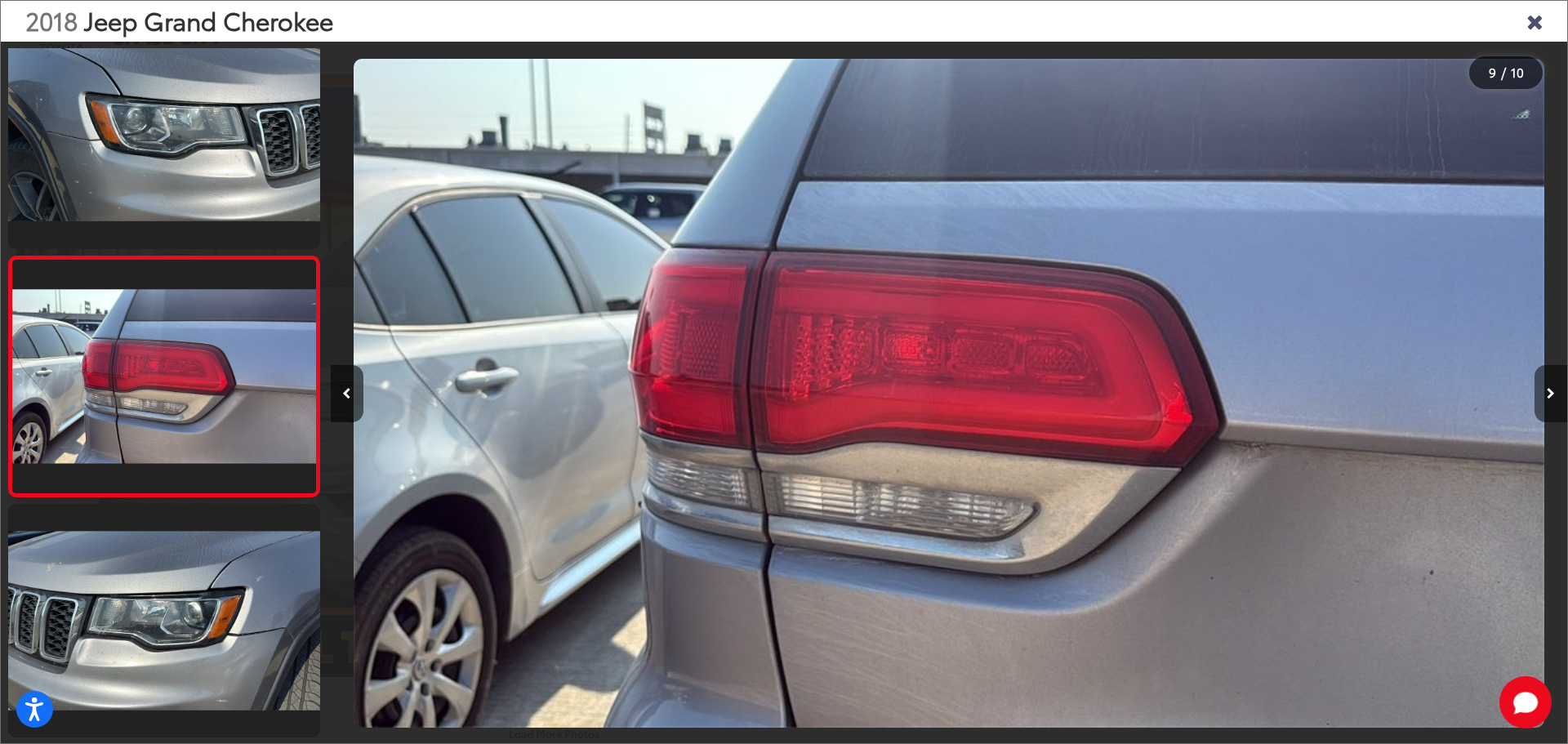
click at [1545, 380] on button "Next image" at bounding box center [1550, 393] width 33 height 57
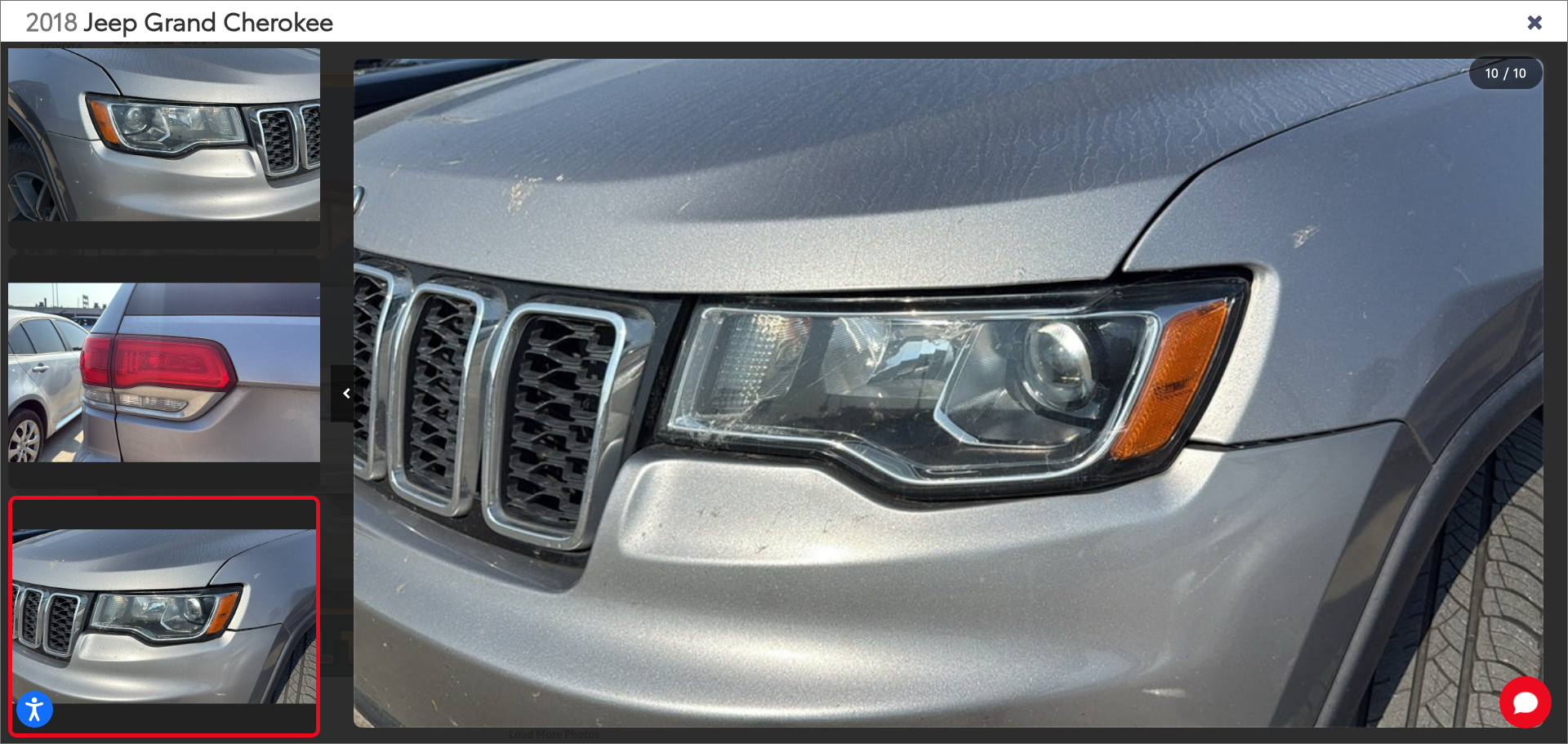
click at [1545, 380] on div at bounding box center [1412, 392] width 309 height 702
click at [1529, 25] on icon "Close gallery" at bounding box center [1534, 20] width 16 height 21
